Goal: Information Seeking & Learning: Learn about a topic

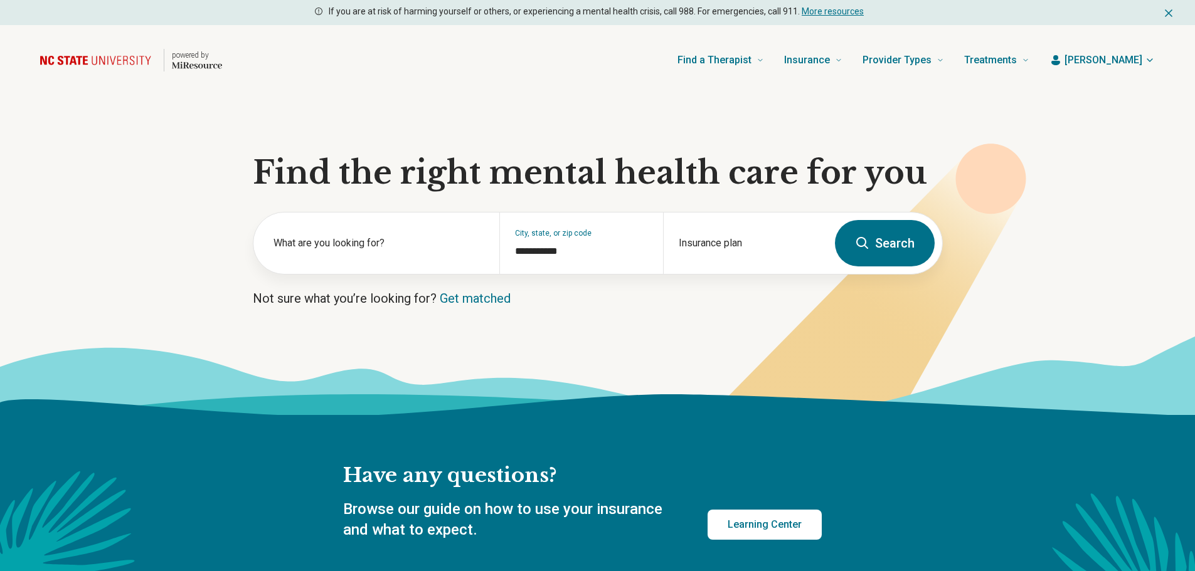
click at [1121, 59] on span "[PERSON_NAME]" at bounding box center [1103, 60] width 78 height 15
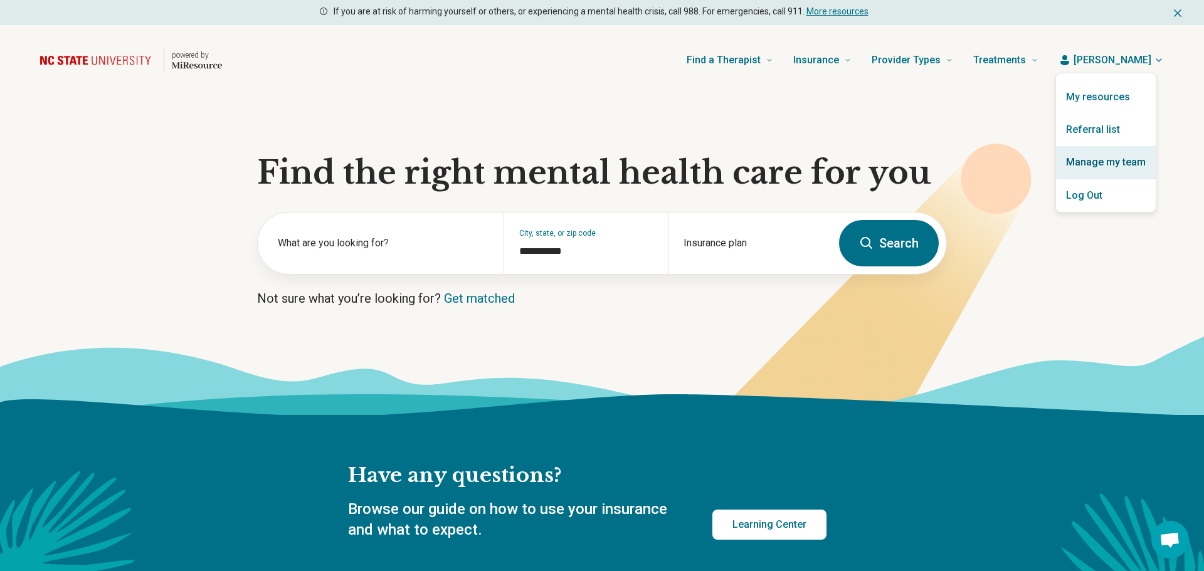
click at [1122, 160] on link "Manage my team" at bounding box center [1106, 162] width 100 height 33
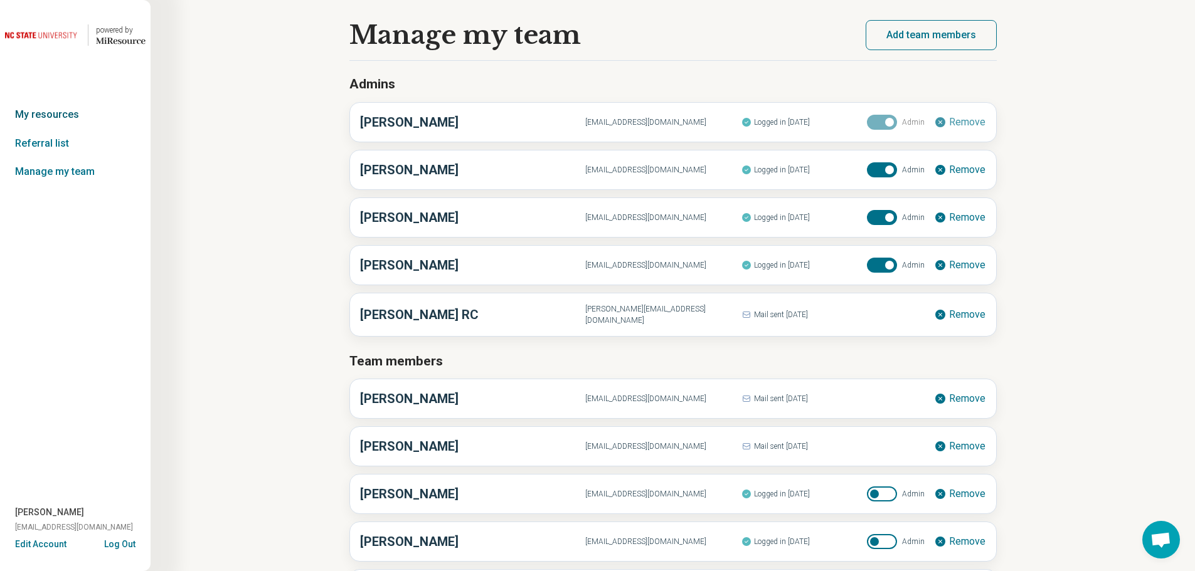
click at [61, 115] on link "My resources" at bounding box center [75, 114] width 151 height 29
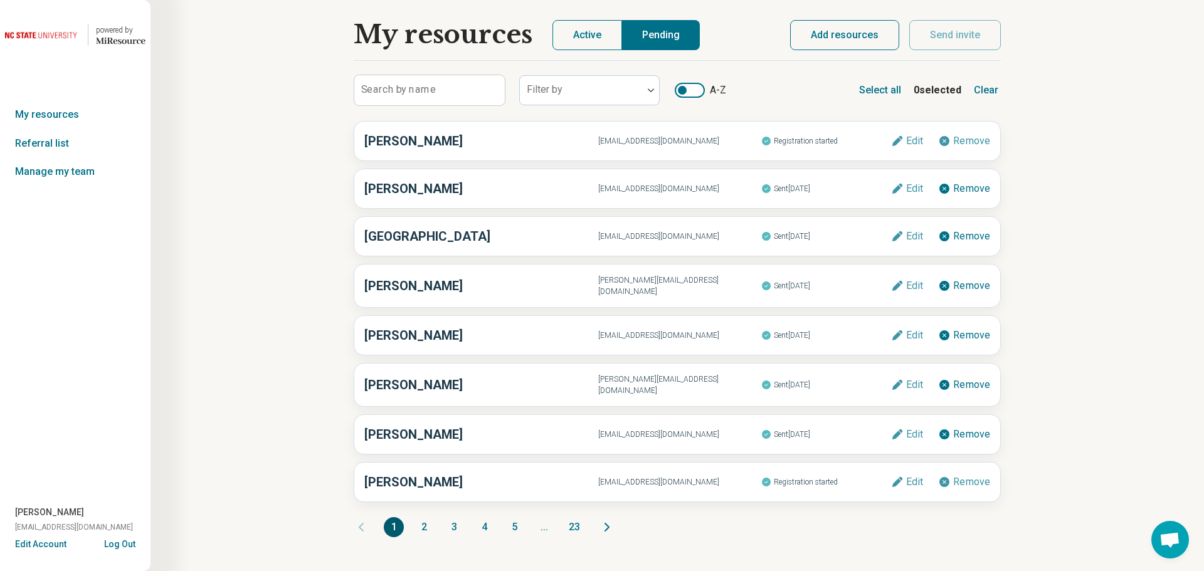
click at [585, 29] on button "Active" at bounding box center [588, 35] width 70 height 30
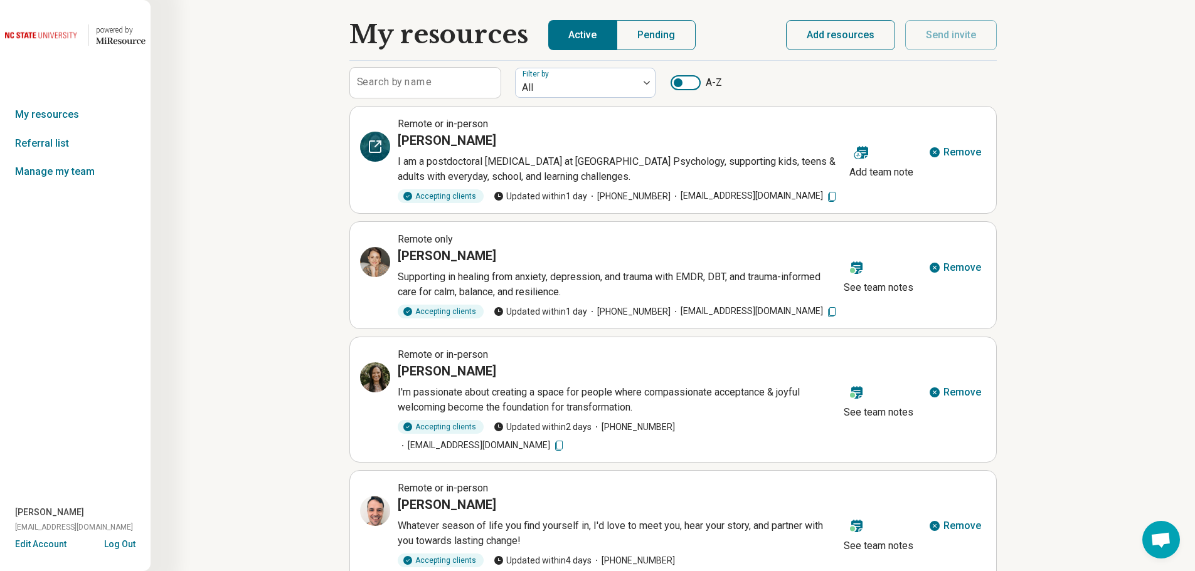
click at [378, 144] on icon at bounding box center [378, 144] width 6 height 6
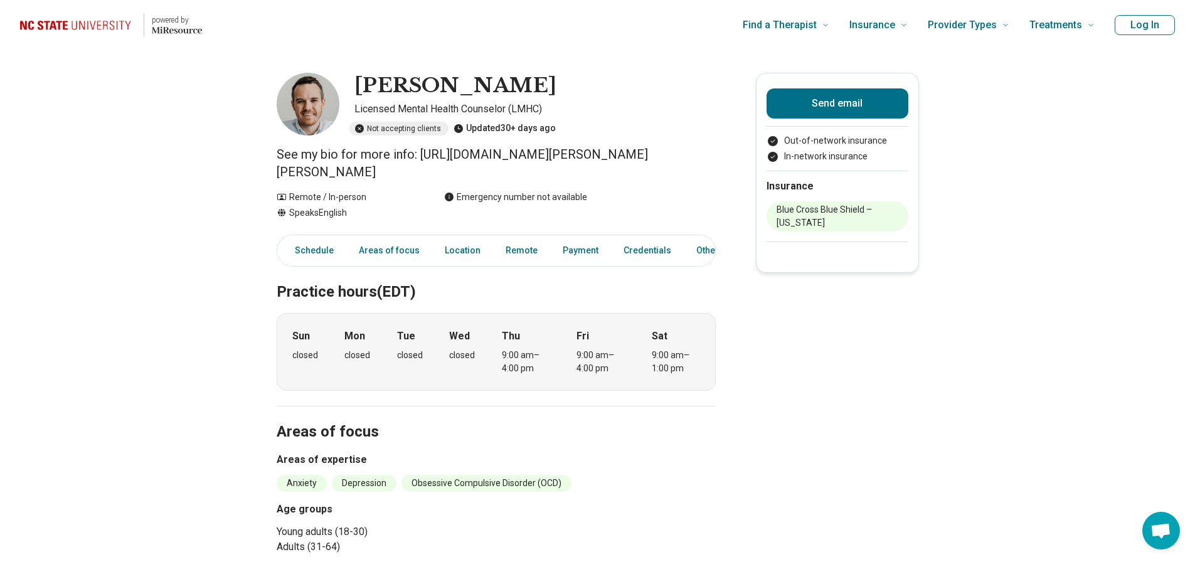
click at [1157, 19] on button "Log In" at bounding box center [1145, 25] width 60 height 20
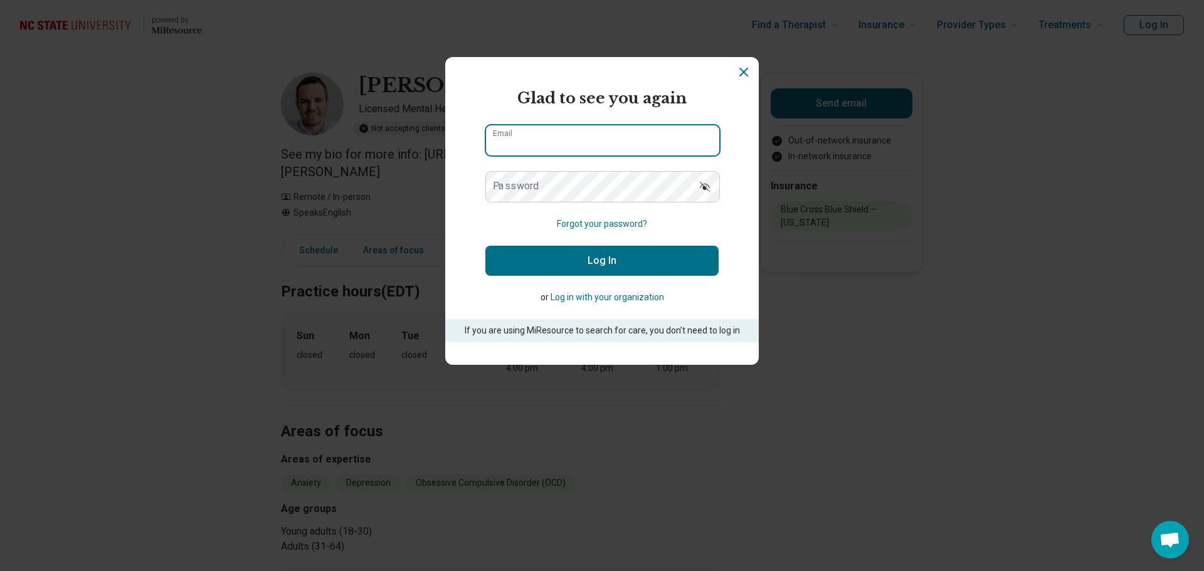
type input "**********"
click at [649, 262] on button "Log In" at bounding box center [602, 261] width 233 height 30
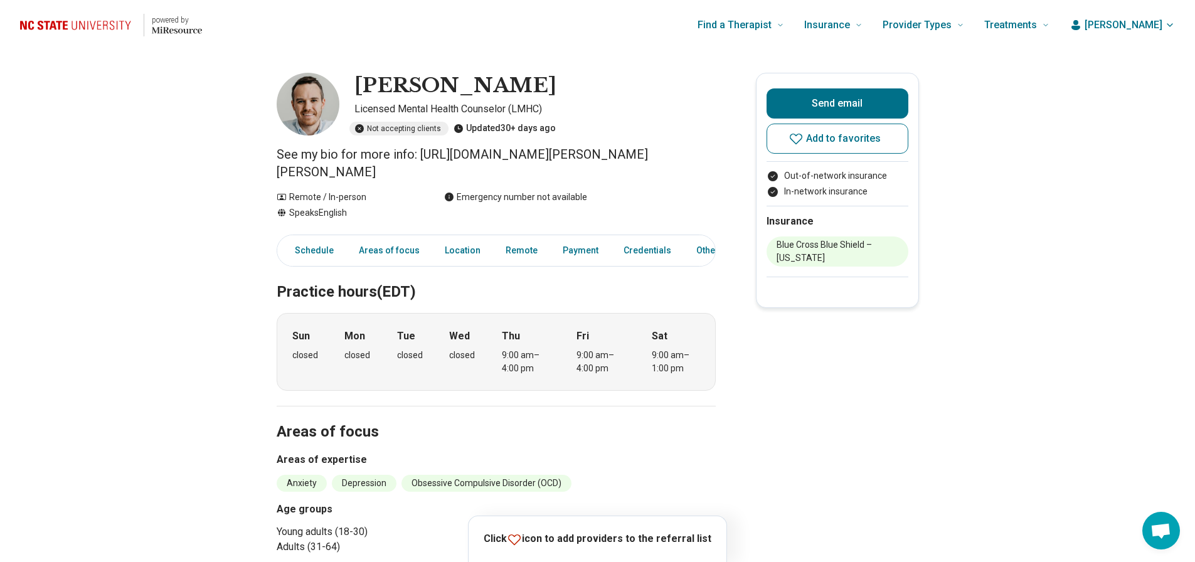
click at [1148, 20] on span "Elizabeth" at bounding box center [1124, 25] width 78 height 15
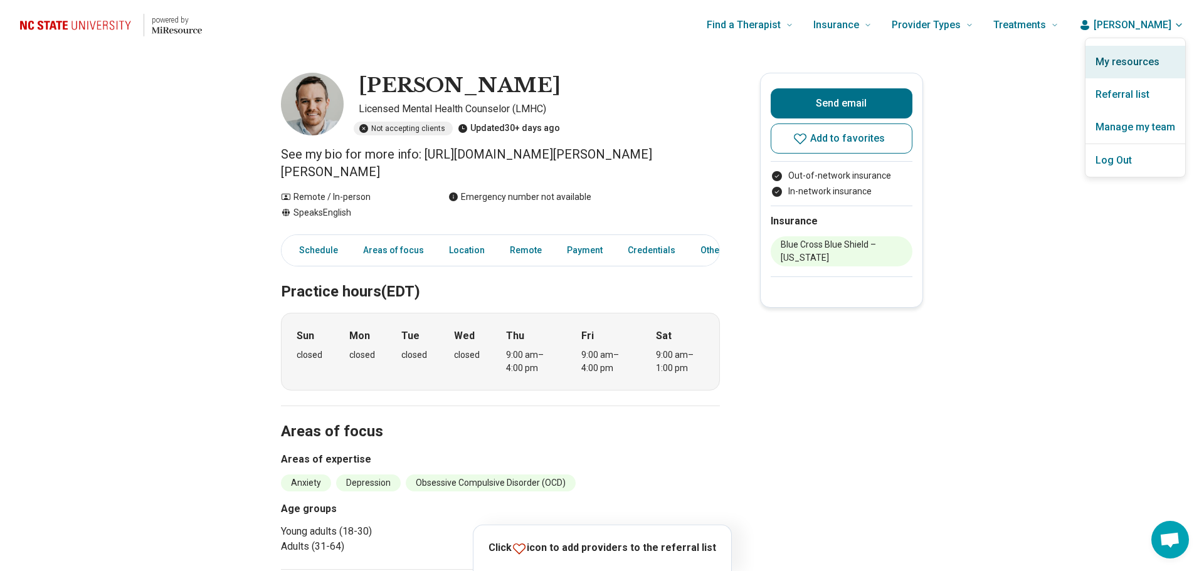
click at [1125, 63] on link "My resources" at bounding box center [1136, 62] width 100 height 33
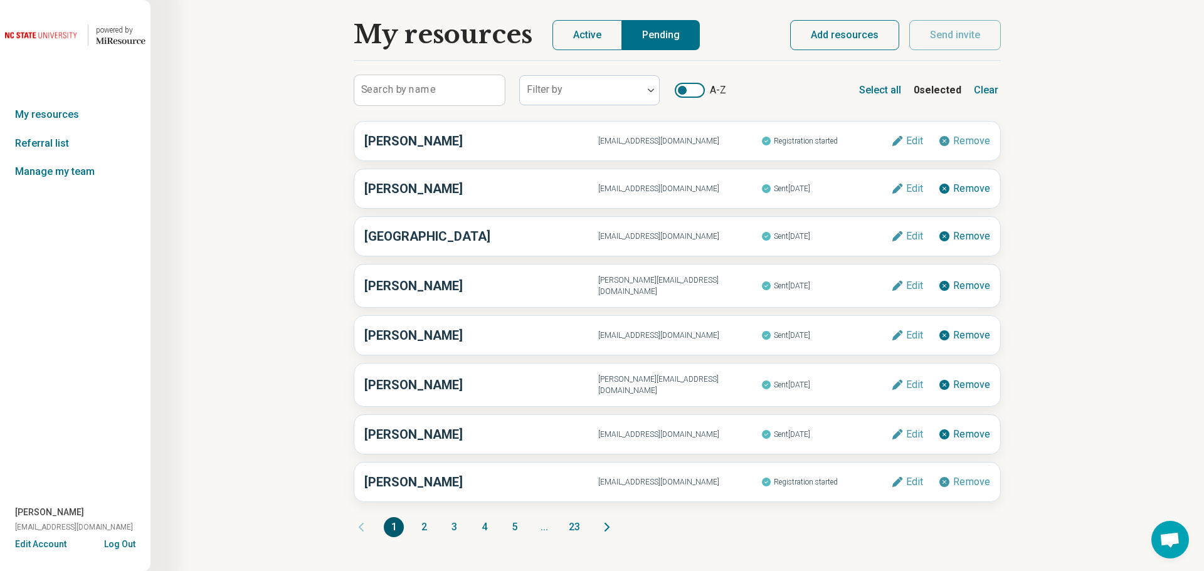
click at [695, 92] on div at bounding box center [690, 90] width 30 height 15
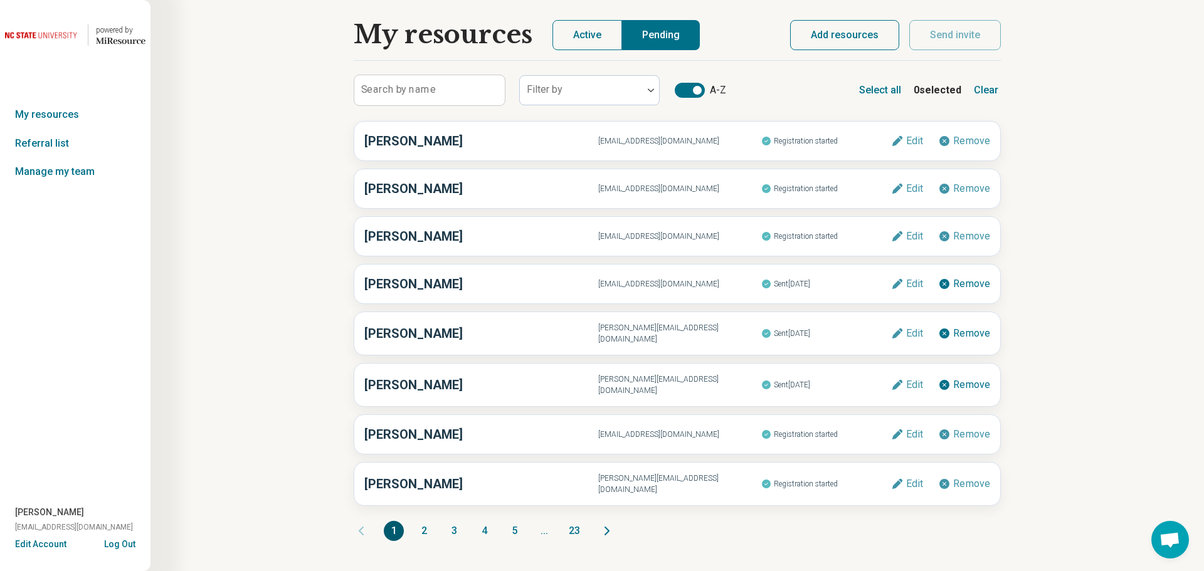
click at [587, 36] on button "Active" at bounding box center [588, 35] width 70 height 30
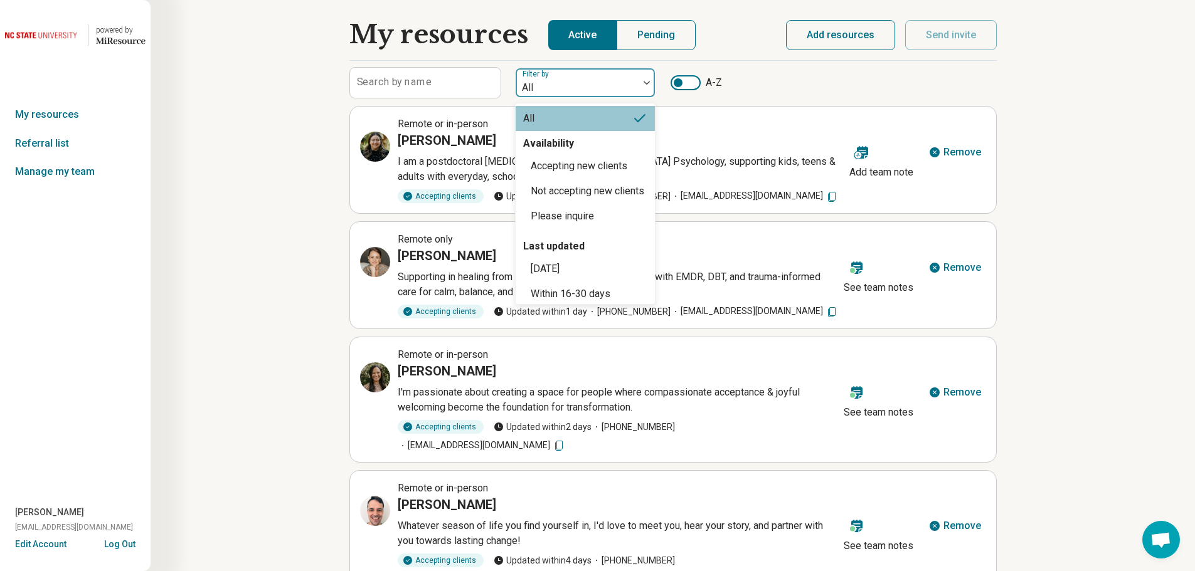
click at [647, 84] on img at bounding box center [647, 83] width 6 height 4
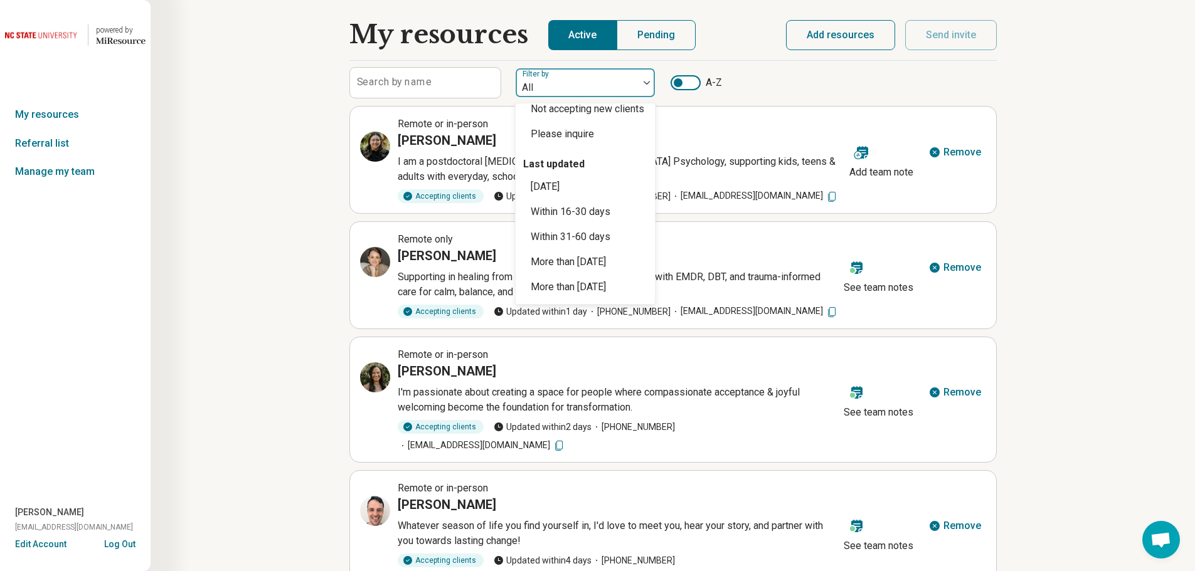
scroll to position [100, 0]
click at [606, 285] on div "More than 200 days ago" at bounding box center [568, 284] width 75 height 15
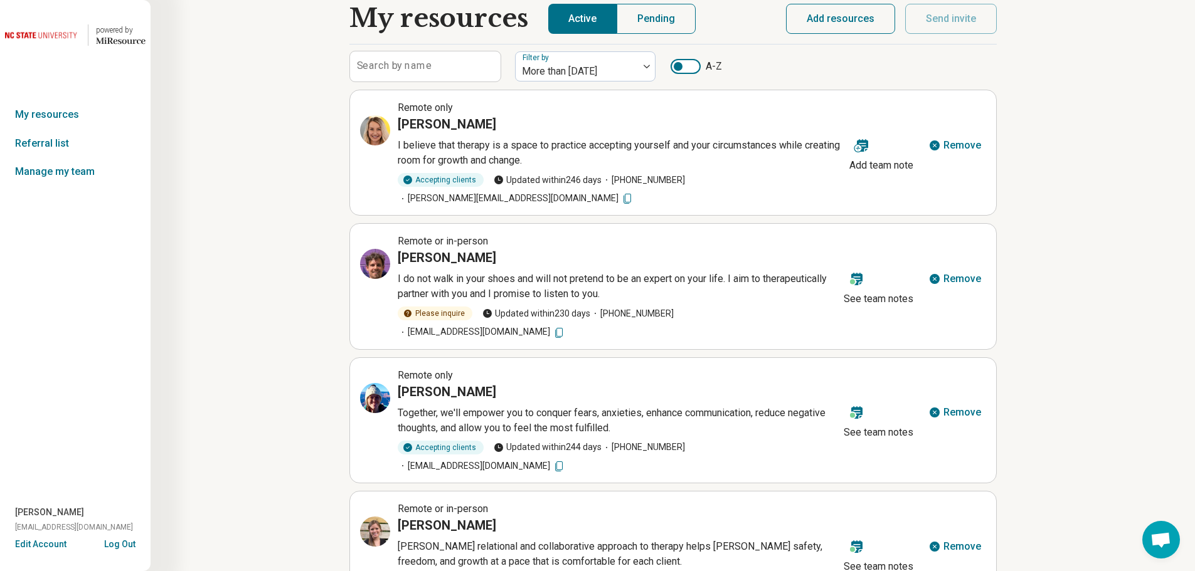
scroll to position [0, 0]
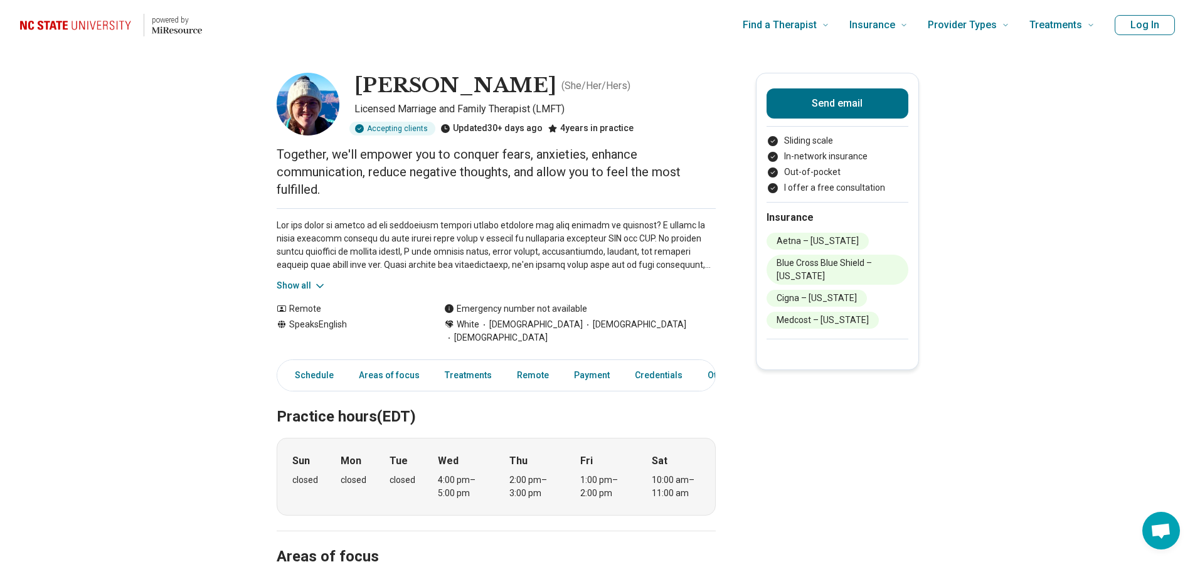
click at [78, 21] on img "Home page" at bounding box center [78, 25] width 116 height 19
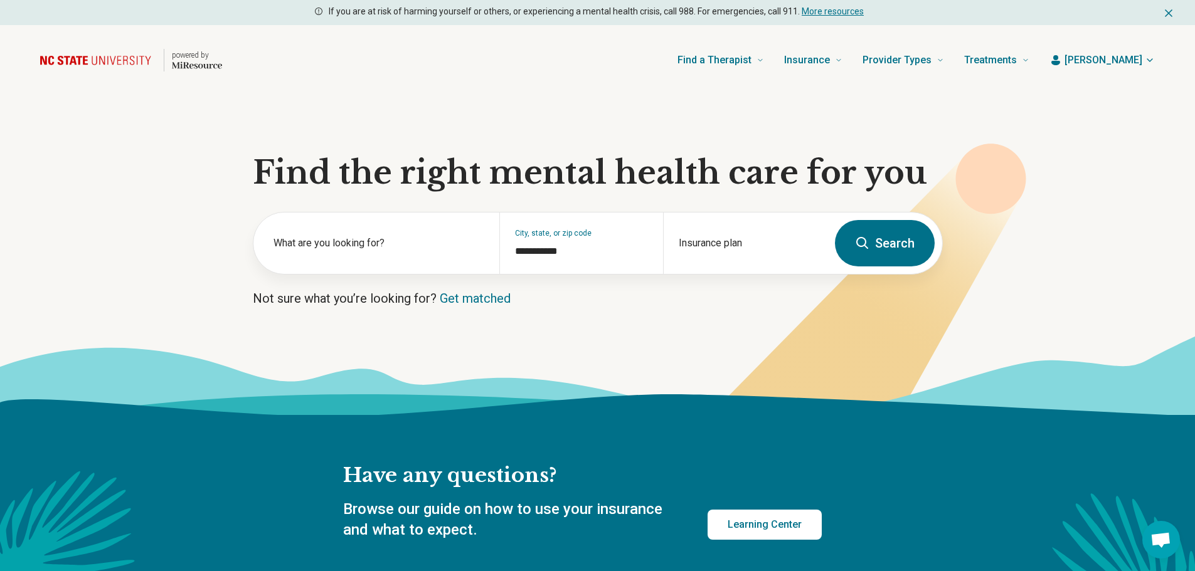
click at [881, 245] on button "Search" at bounding box center [885, 243] width 100 height 46
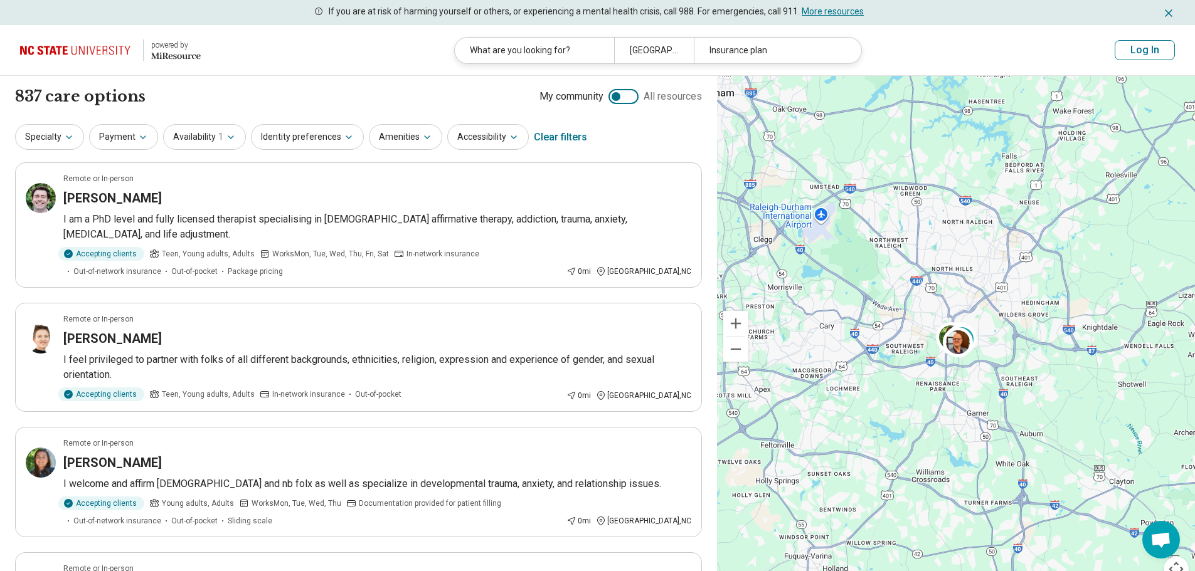
click at [82, 51] on img at bounding box center [77, 50] width 115 height 30
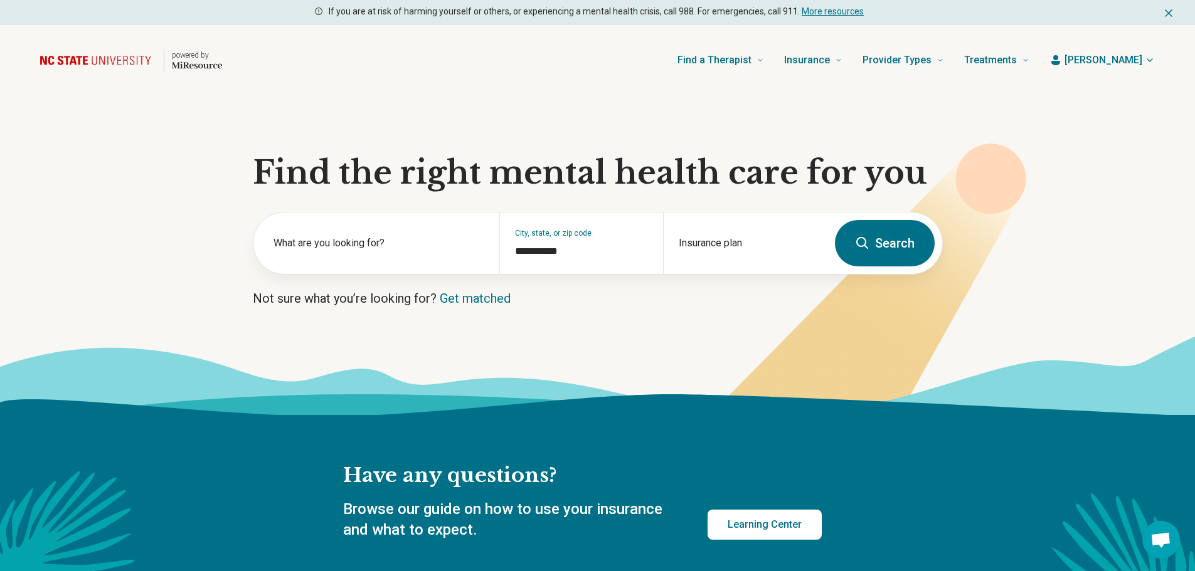
click at [1114, 60] on span "Elizabeth" at bounding box center [1103, 60] width 78 height 15
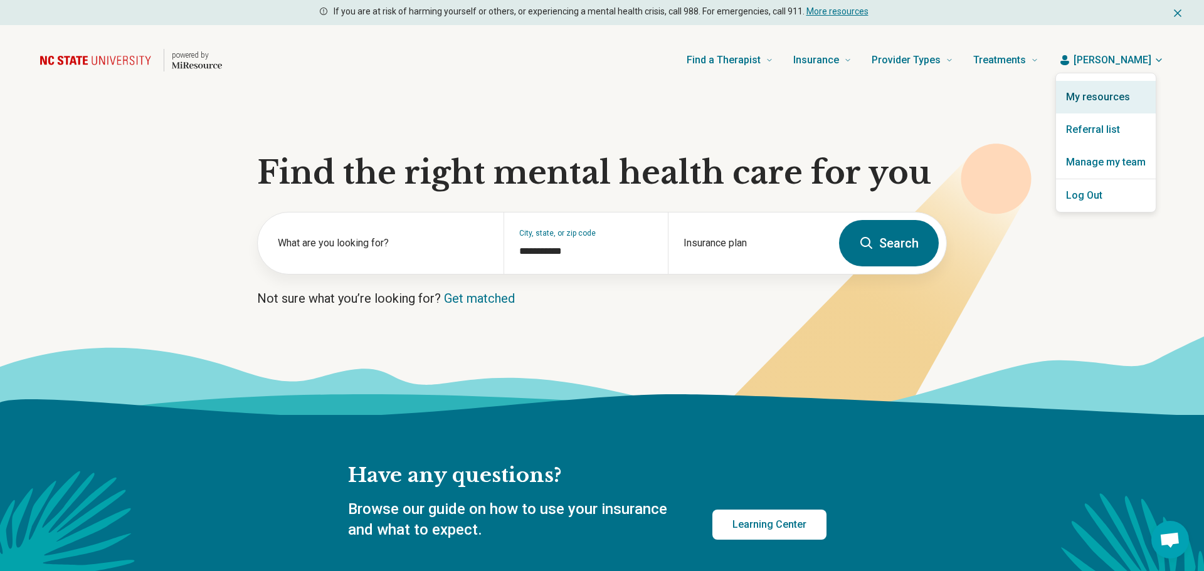
click at [1103, 95] on link "My resources" at bounding box center [1106, 97] width 100 height 33
